Goal: Communication & Community: Connect with others

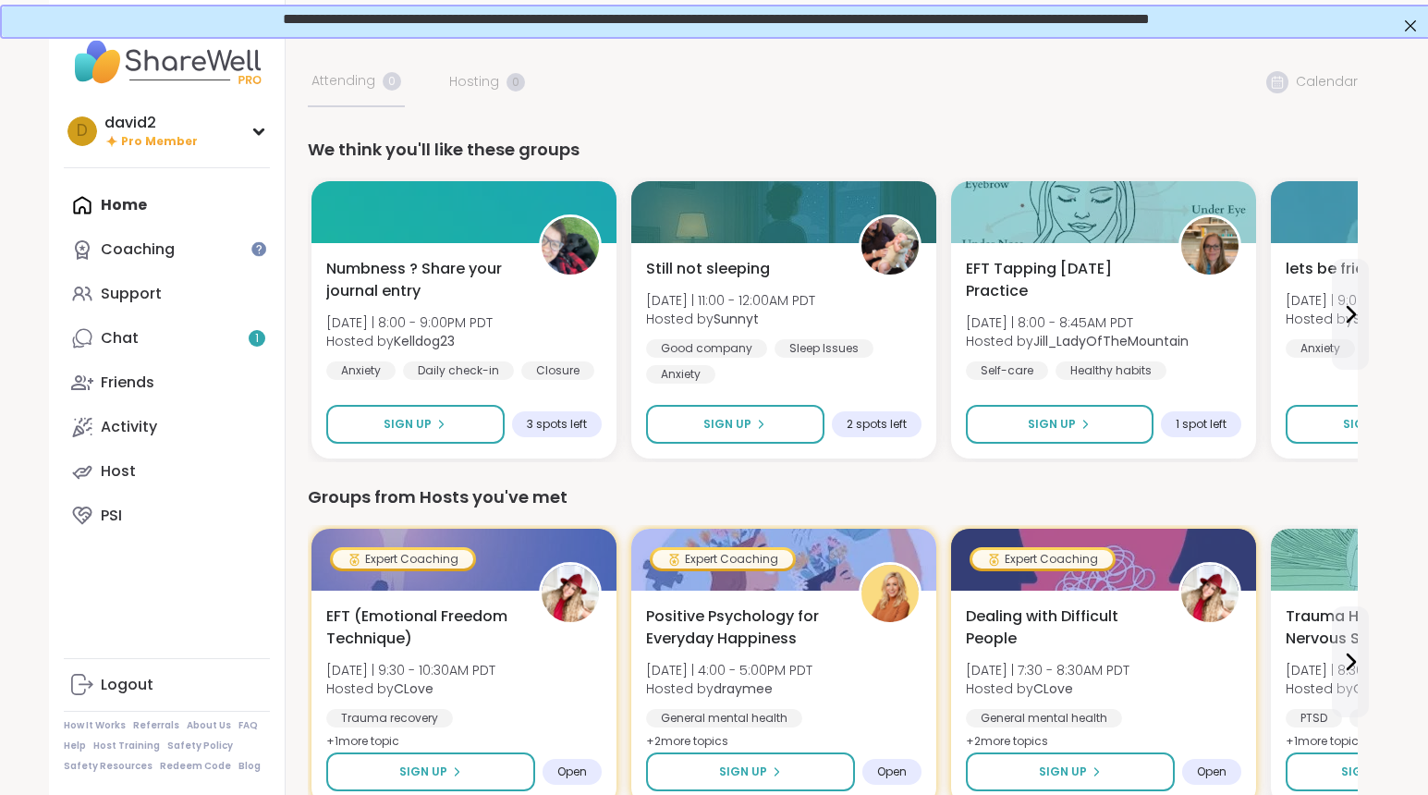
click at [259, 250] on div at bounding box center [257, 248] width 15 height 15
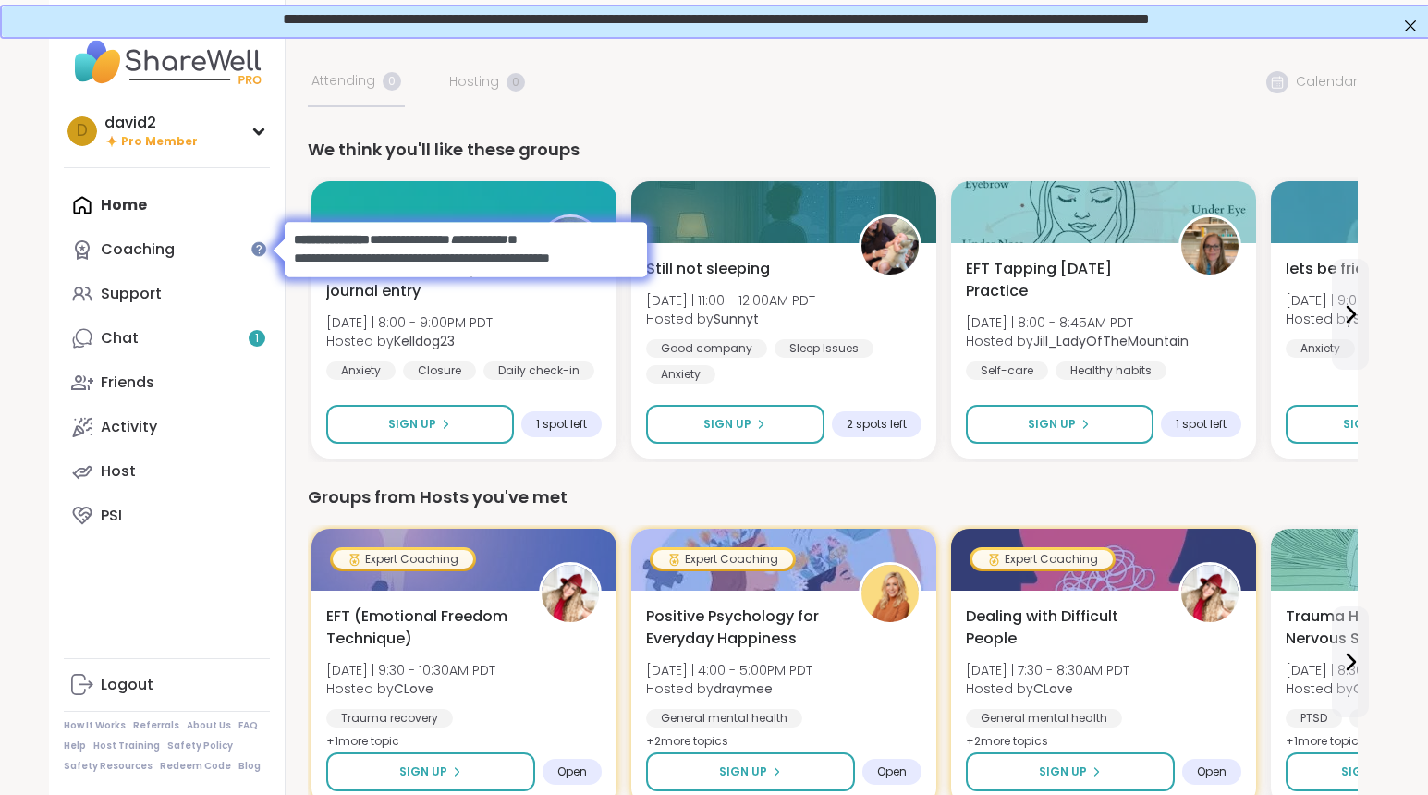
click at [292, 293] on body at bounding box center [463, 249] width 426 height 92
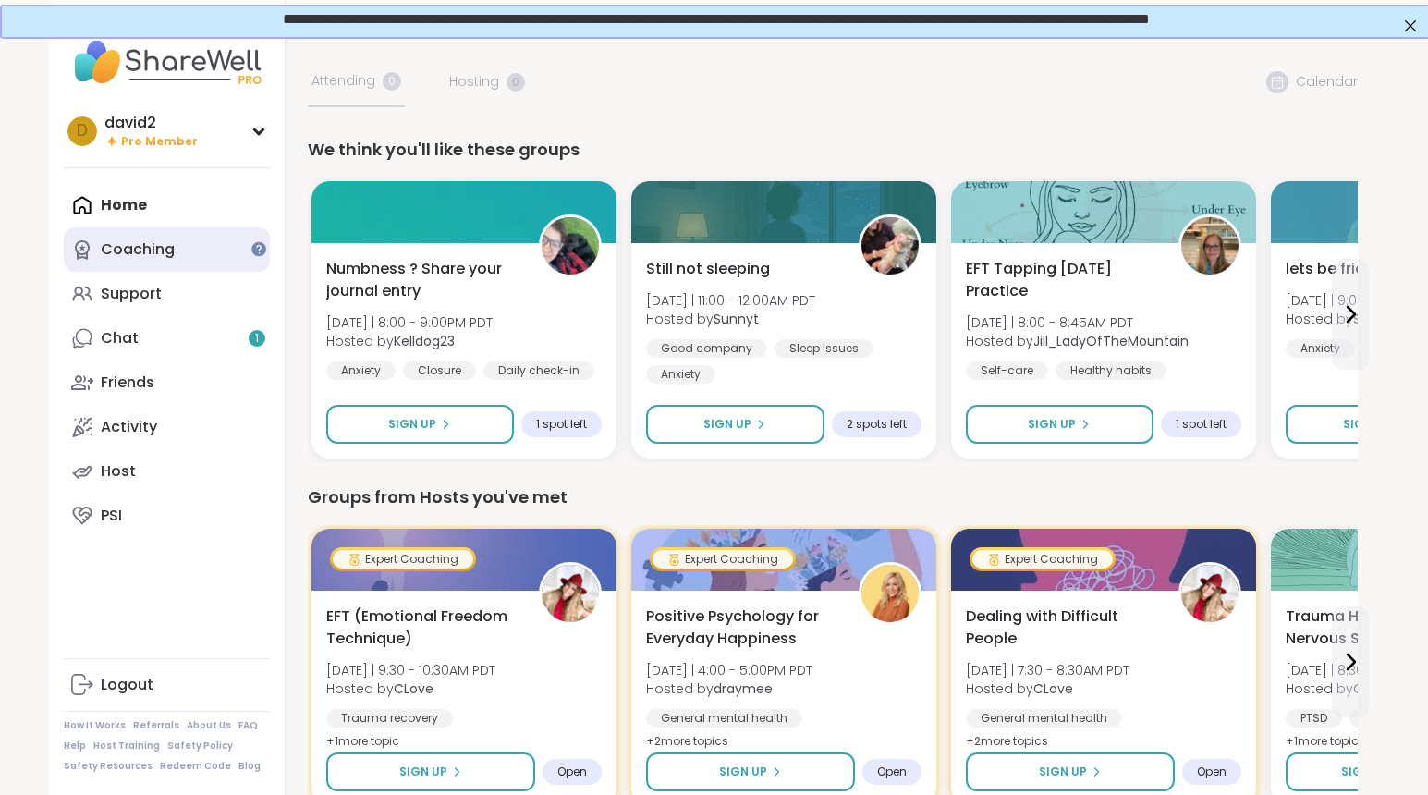
click at [207, 250] on link "Coaching" at bounding box center [167, 249] width 206 height 44
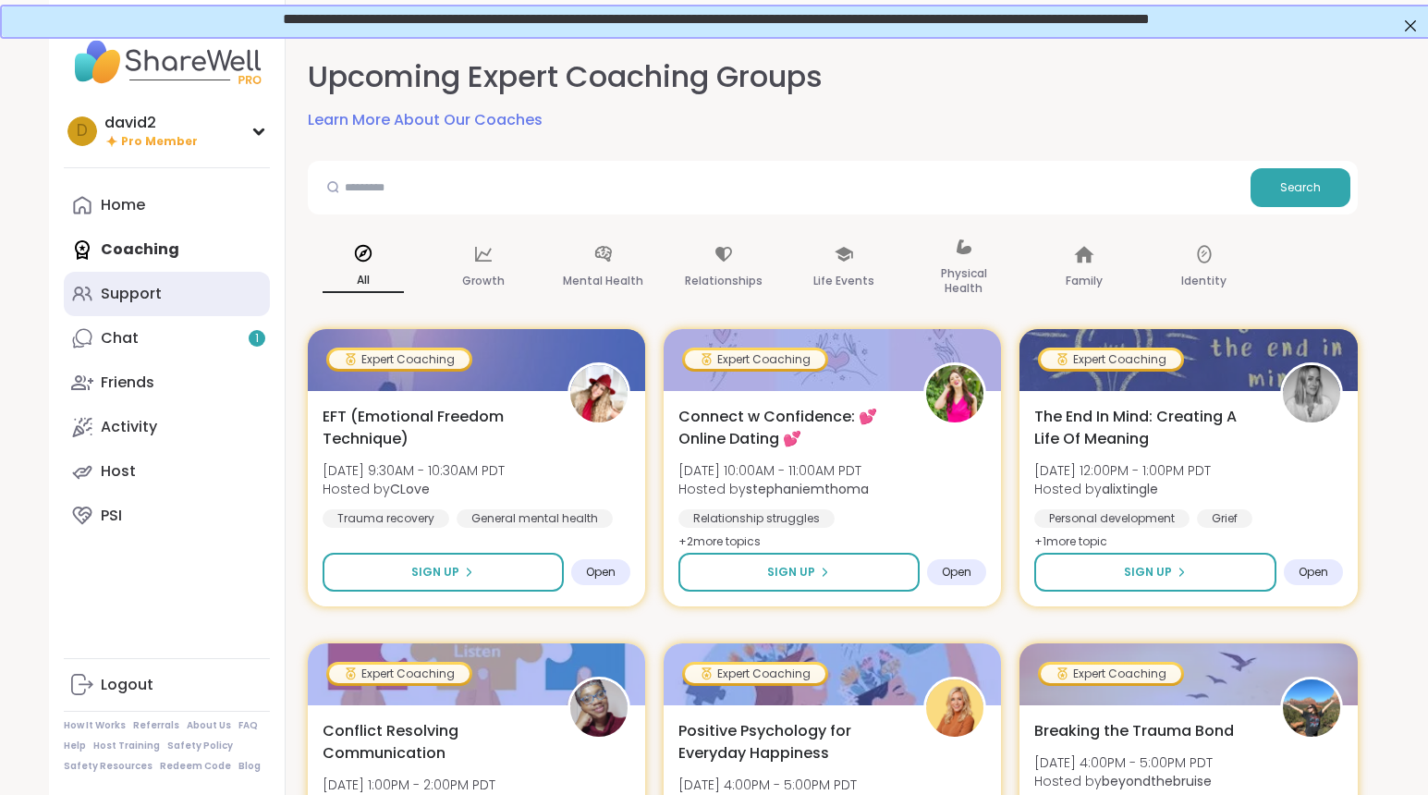
click at [199, 302] on link "Support" at bounding box center [167, 294] width 206 height 44
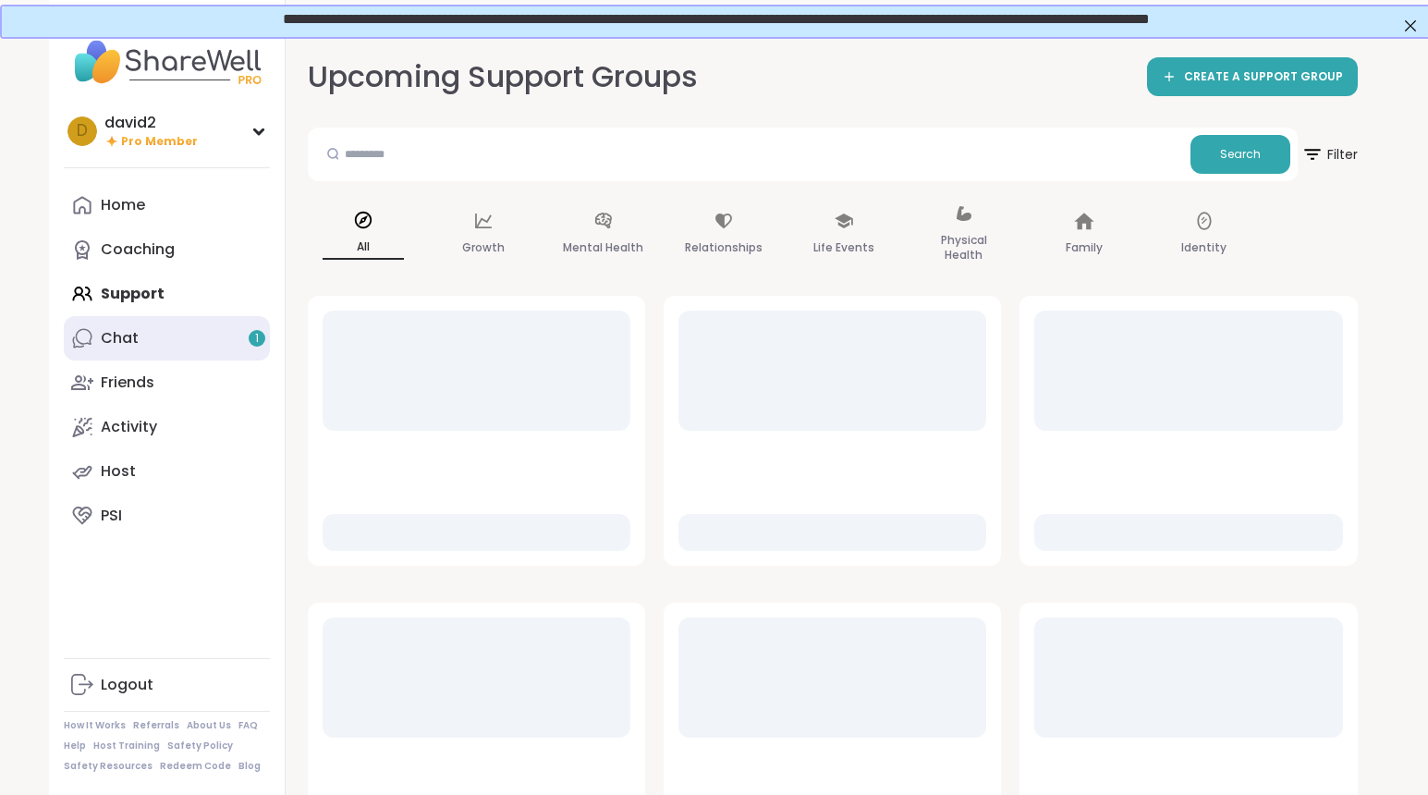
click at [198, 327] on link "Chat 1" at bounding box center [167, 338] width 206 height 44
